Goal: Check status

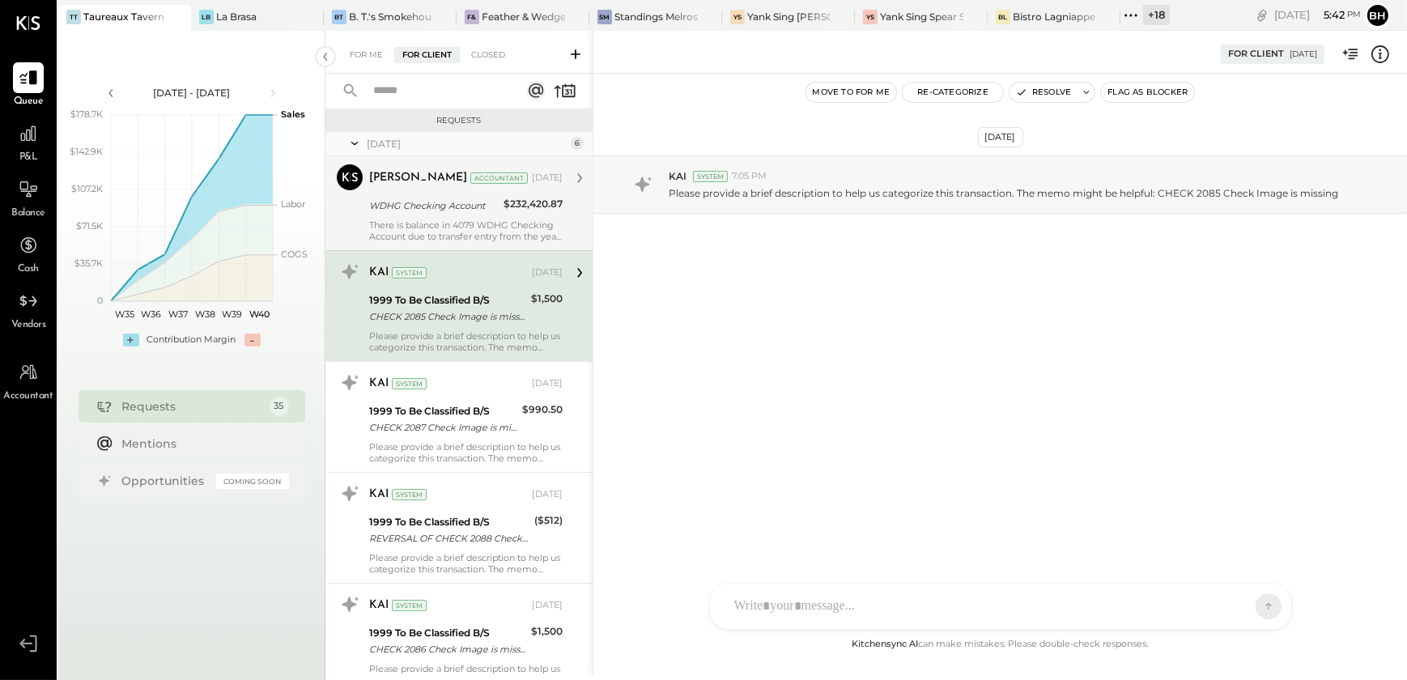
click at [468, 220] on div "There is balance in 4079 WDHG Checking Account due to transfer entry from the y…" at bounding box center [465, 230] width 193 height 23
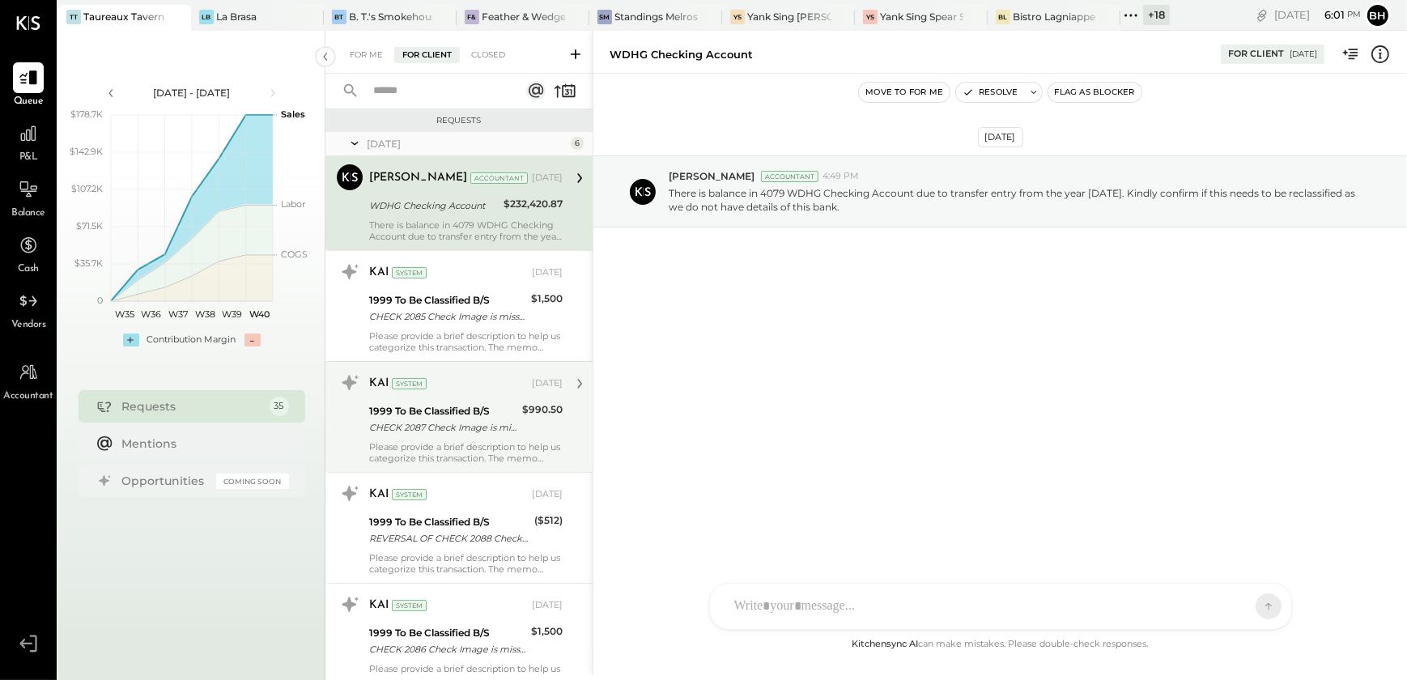
click at [439, 441] on div "Please provide a brief description to help us categorize this transaction. The …" at bounding box center [465, 452] width 193 height 23
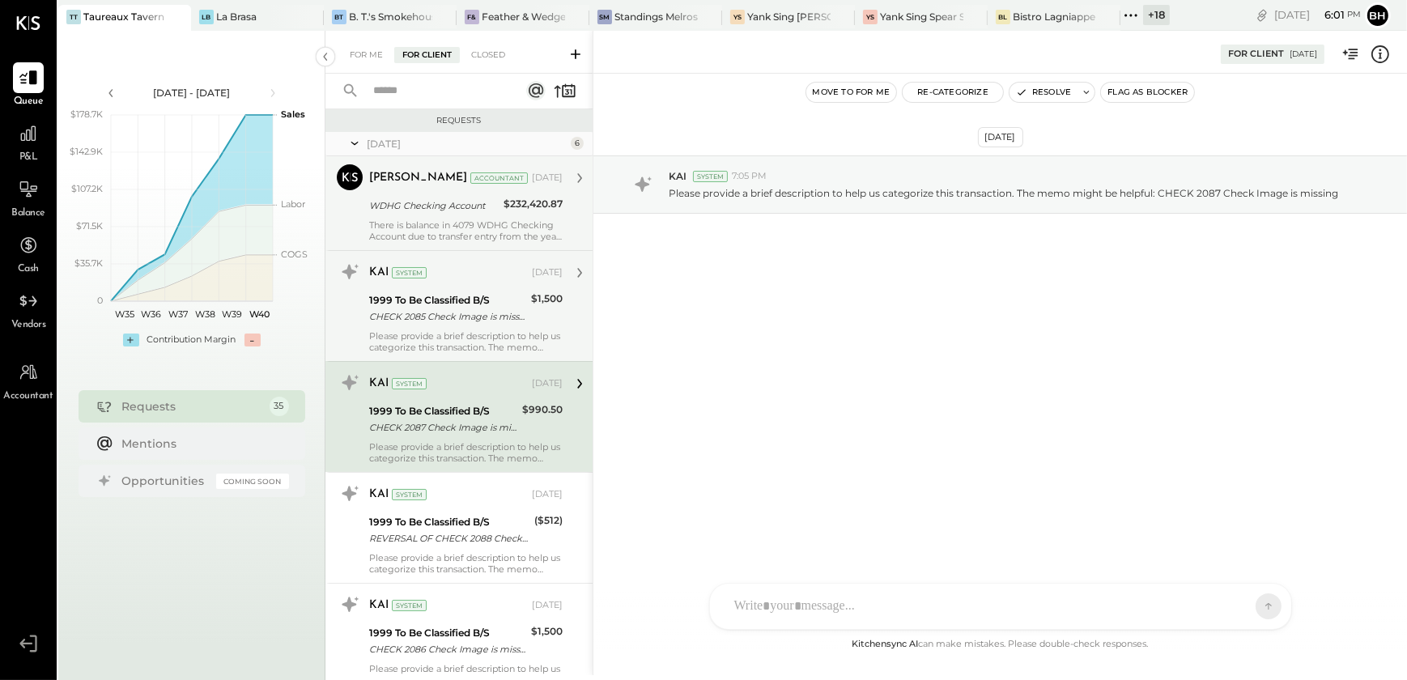
click at [454, 333] on div "Please provide a brief description to help us categorize this transaction. The …" at bounding box center [465, 341] width 193 height 23
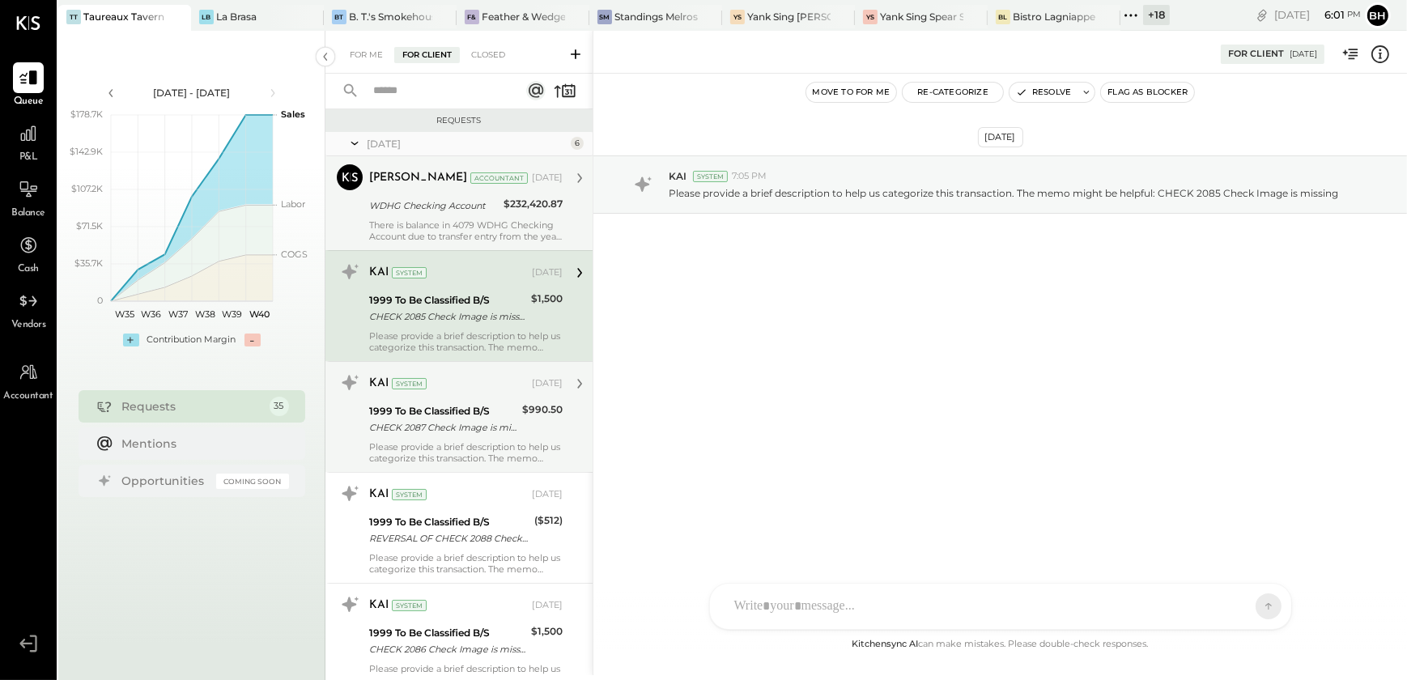
click at [450, 409] on div "1999 To Be Classified B/S" at bounding box center [443, 411] width 148 height 16
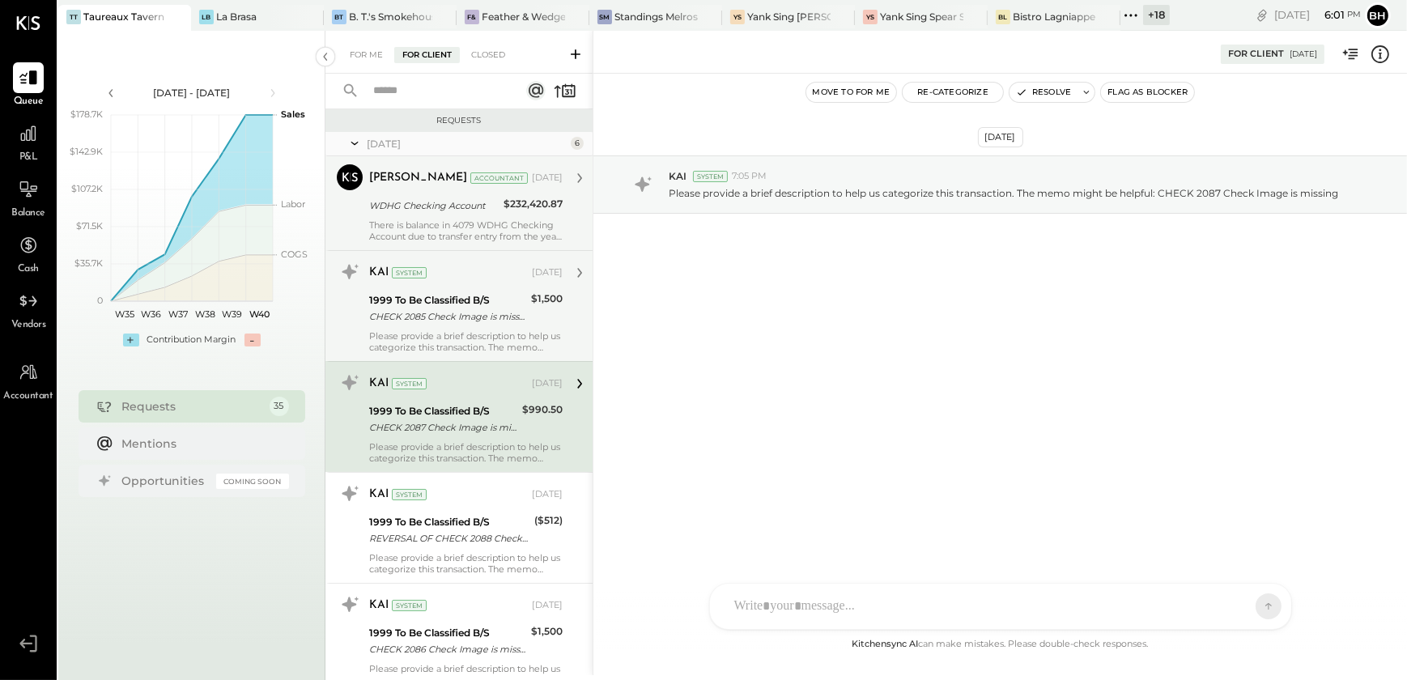
click at [460, 341] on div "Please provide a brief description to help us categorize this transaction. The …" at bounding box center [465, 341] width 193 height 23
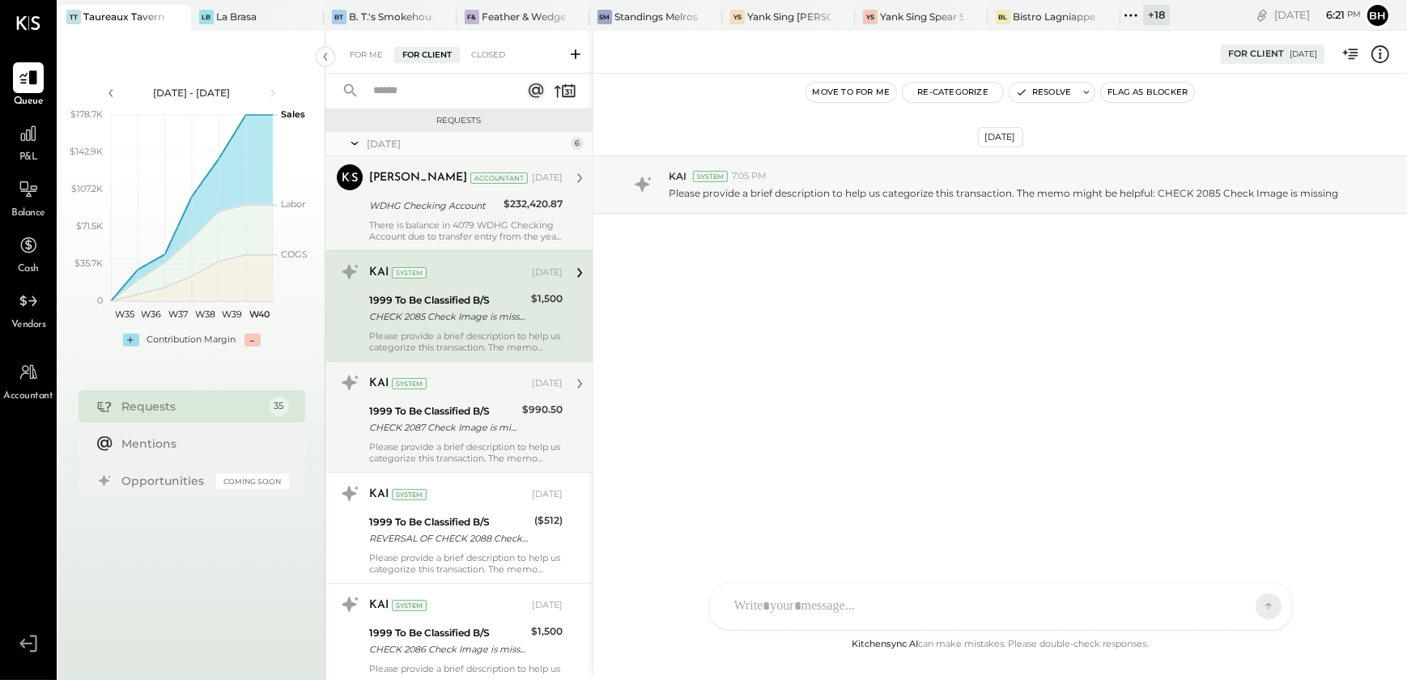
click at [465, 427] on div "CHECK 2087 Check Image is missing" at bounding box center [443, 427] width 148 height 16
